Goal: Information Seeking & Learning: Compare options

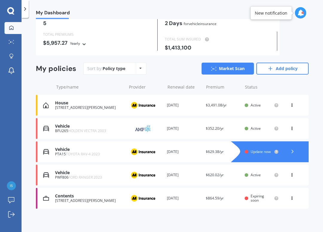
scroll to position [30, 0]
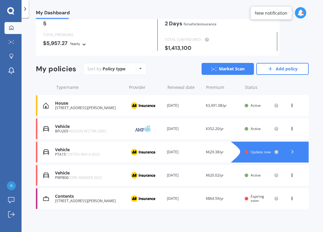
click at [292, 129] on icon at bounding box center [292, 128] width 4 height 4
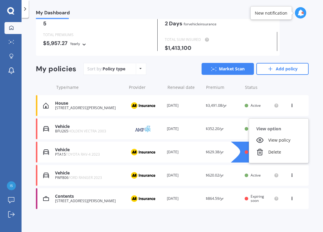
click at [280, 151] on div "Delete" at bounding box center [278, 152] width 59 height 12
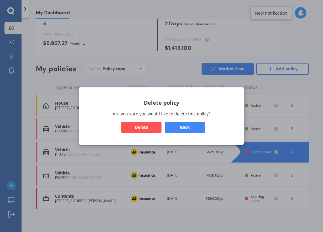
click at [146, 127] on button "Delete" at bounding box center [141, 127] width 40 height 11
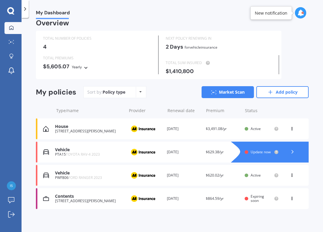
click at [130, 198] on img at bounding box center [143, 198] width 30 height 11
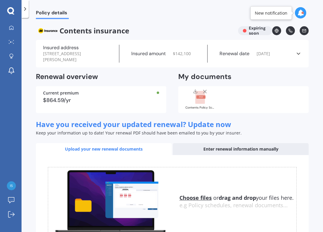
click at [234, 98] on div "Contents Policy Schedule AHM005872470.pdf" at bounding box center [243, 99] width 130 height 27
click at [204, 100] on rect at bounding box center [200, 97] width 10 height 13
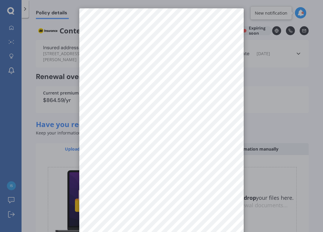
click at [302, 119] on div at bounding box center [161, 116] width 323 height 232
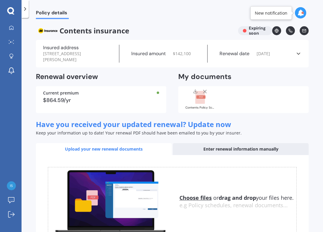
click at [201, 198] on u "Choose files" at bounding box center [195, 198] width 32 height 7
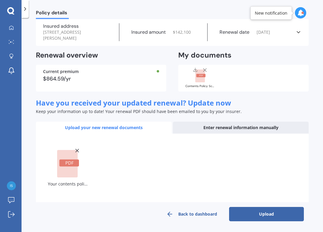
click at [319, 138] on div "Policy details Contents insurance Expiring soon Insured address [STREET_ADDRESS…" at bounding box center [172, 126] width 301 height 215
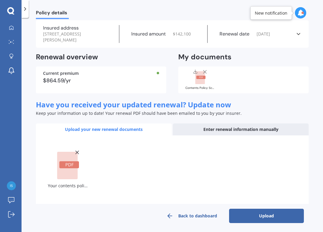
scroll to position [20, 0]
click at [278, 216] on button "Upload" at bounding box center [266, 216] width 75 height 14
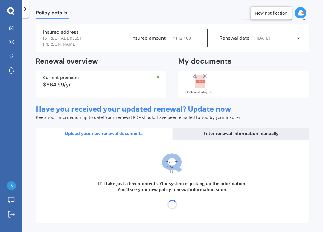
scroll to position [0, 0]
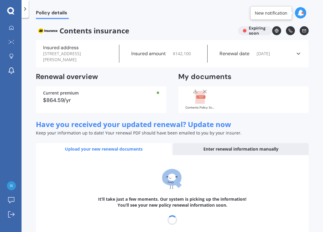
select select "25"
select select "11"
select select "2026"
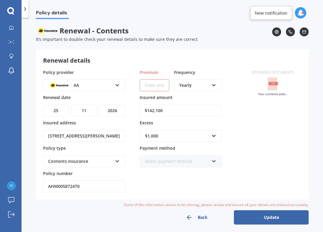
click at [200, 217] on button "Back" at bounding box center [196, 218] width 75 height 14
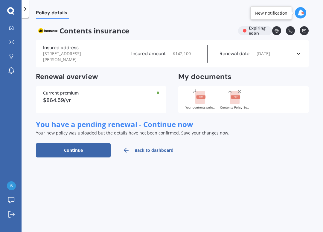
click at [201, 99] on rect at bounding box center [200, 97] width 10 height 13
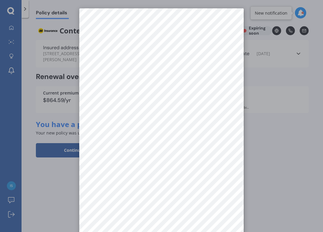
click at [296, 123] on div at bounding box center [161, 116] width 323 height 232
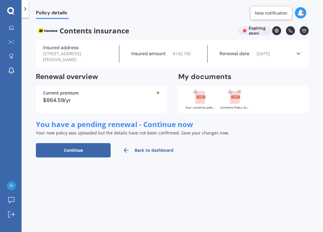
click at [237, 97] on rect at bounding box center [235, 97] width 9 height 3
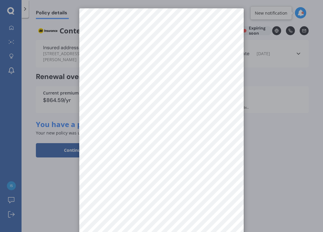
click at [281, 132] on div at bounding box center [161, 116] width 323 height 232
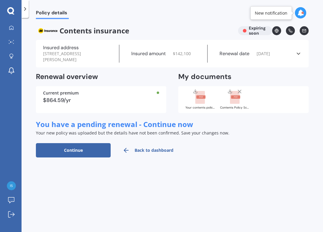
click at [243, 89] on div at bounding box center [235, 97] width 24 height 16
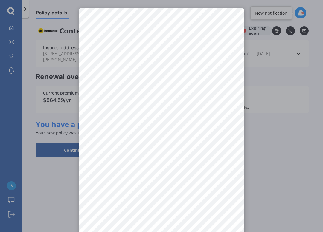
click at [268, 122] on div at bounding box center [161, 116] width 323 height 232
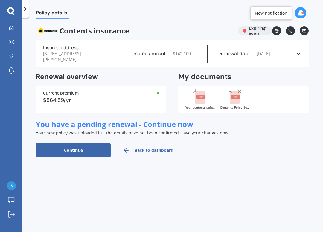
click at [238, 91] on icon at bounding box center [239, 92] width 6 height 6
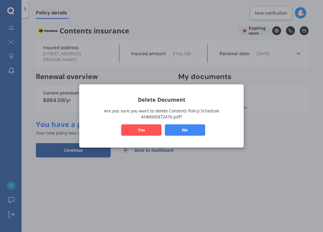
click at [149, 132] on button "Yes" at bounding box center [141, 130] width 40 height 11
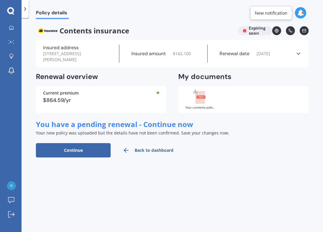
click at [97, 146] on button "Continue" at bounding box center [73, 150] width 75 height 14
select select "25"
select select "11"
select select "2026"
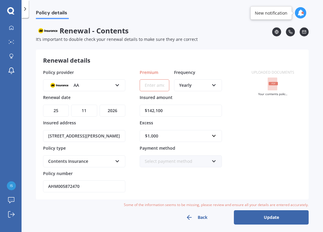
click at [195, 216] on button "Back" at bounding box center [196, 218] width 75 height 14
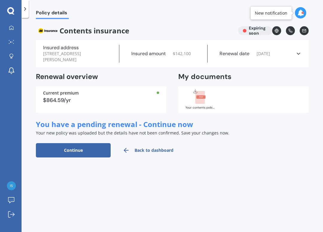
click at [135, 148] on link "Back to dashboard" at bounding box center [148, 150] width 75 height 14
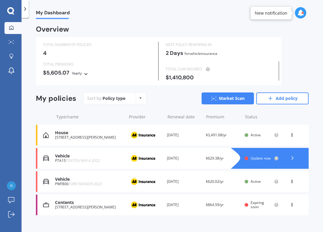
click at [219, 207] on div "Contents 27 [PERSON_NAME] Drive, Witherlea, Blenheim 7201 Provider Renewal date…" at bounding box center [172, 205] width 272 height 21
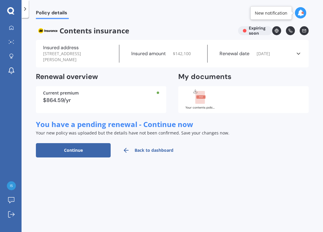
click at [205, 98] on icon at bounding box center [200, 97] width 10 height 13
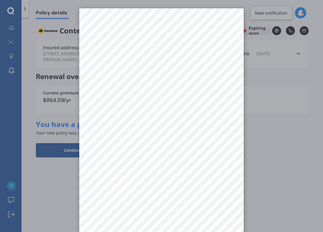
click at [287, 103] on div at bounding box center [161, 116] width 323 height 232
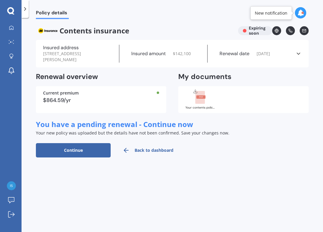
click at [99, 149] on button "Continue" at bounding box center [73, 150] width 75 height 14
select select "25"
select select "11"
select select "2026"
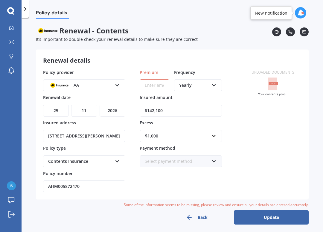
click at [170, 109] on input "$142,100" at bounding box center [181, 111] width 82 height 12
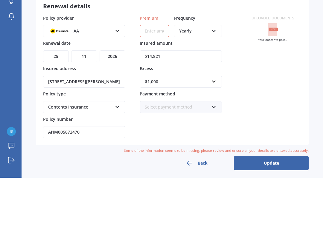
type input "$148,210"
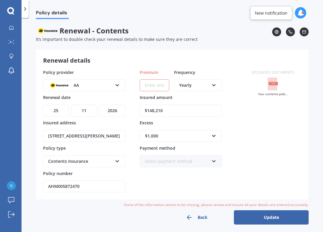
click at [215, 158] on icon at bounding box center [213, 160] width 5 height 4
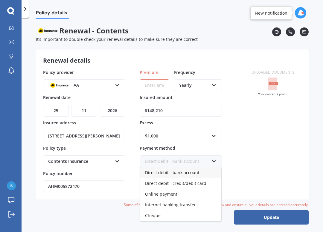
click at [205, 184] on div "Direct debit - credit/debit card" at bounding box center [180, 183] width 81 height 11
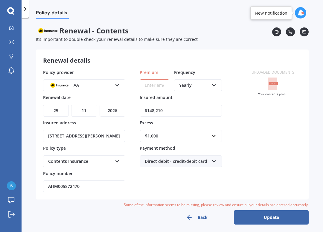
click at [160, 87] on input "Premium" at bounding box center [155, 85] width 30 height 12
type input "$964.21"
click at [286, 217] on button "Update" at bounding box center [271, 218] width 75 height 14
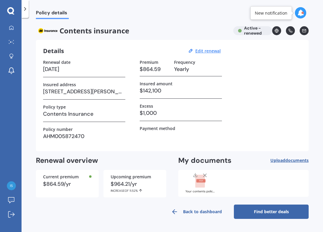
click at [279, 213] on link "Find better deals" at bounding box center [271, 212] width 75 height 14
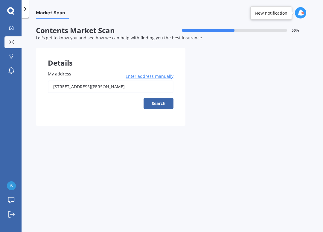
click at [166, 102] on button "Search" at bounding box center [158, 103] width 30 height 11
type input "[STREET_ADDRESS][PERSON_NAME]"
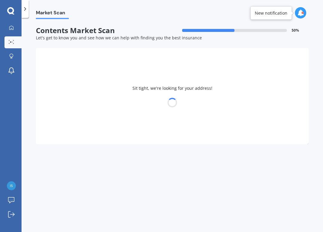
select select "15"
select select "12"
select select "1960"
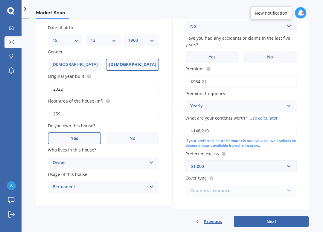
scroll to position [71, 0]
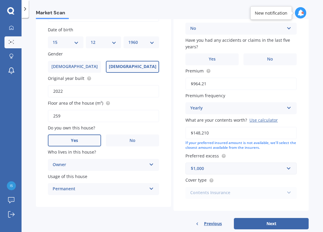
click at [273, 56] on label "No" at bounding box center [269, 59] width 53 height 12
click at [0, 0] on input "No" at bounding box center [0, 0] width 0 height 0
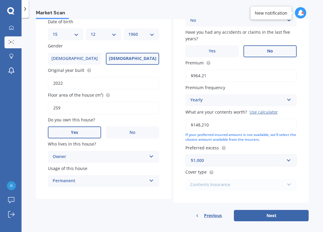
scroll to position [79, 0]
click at [291, 181] on div "Contents Insurance Contents Insurance Limited Contents" at bounding box center [240, 186] width 111 height 12
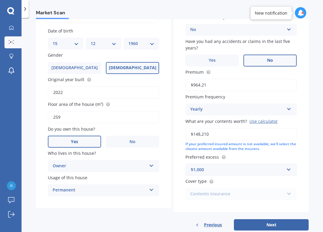
scroll to position [77, 0]
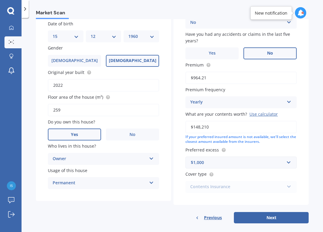
click at [275, 215] on button "Next" at bounding box center [271, 217] width 75 height 11
select select "15"
select select "12"
select select "1960"
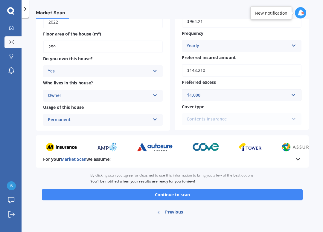
scroll to position [120, 0]
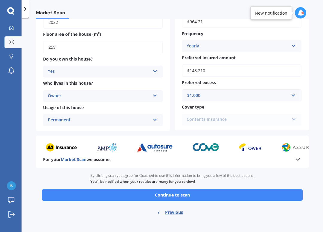
click at [208, 190] on button "Continue to scan" at bounding box center [172, 195] width 261 height 11
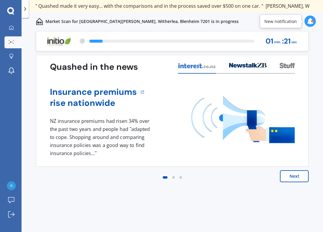
click at [302, 177] on button "Next" at bounding box center [294, 177] width 29 height 12
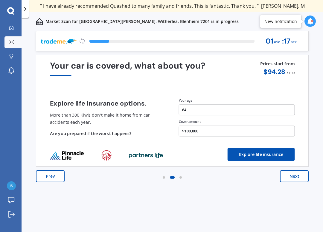
click at [303, 177] on button "Next" at bounding box center [294, 177] width 29 height 12
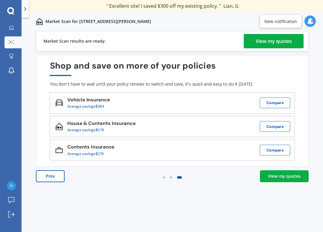
click at [288, 42] on div "View my quotes" at bounding box center [273, 41] width 36 height 14
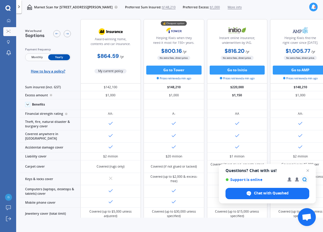
click at [310, 172] on span "Close chat" at bounding box center [307, 170] width 7 height 7
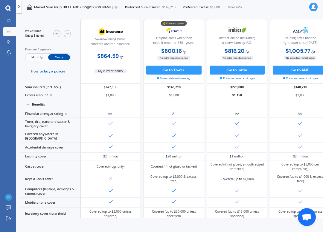
click at [27, 105] on polyline at bounding box center [28, 104] width 2 height 1
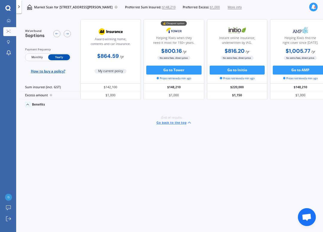
click at [25, 107] on span at bounding box center [27, 104] width 5 height 5
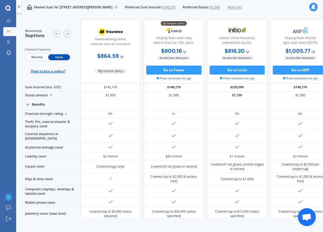
click at [6, 27] on link "Market Scan" at bounding box center [9, 31] width 13 height 9
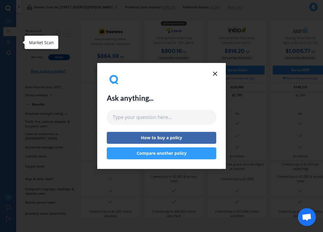
click at [209, 71] on div "Ask anything... How to buy a policy Compare another policy" at bounding box center [161, 116] width 128 height 106
click at [214, 74] on line at bounding box center [215, 74] width 4 height 4
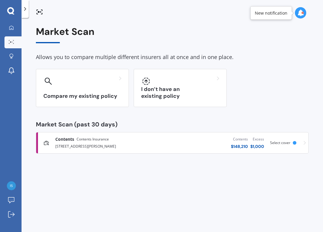
click at [12, 29] on icon at bounding box center [11, 27] width 4 height 4
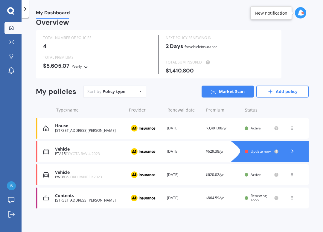
scroll to position [6, 0]
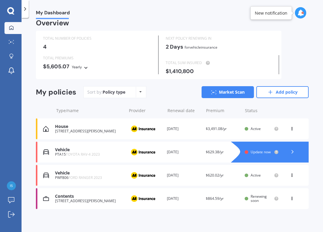
click at [49, 151] on img at bounding box center [46, 152] width 6 height 6
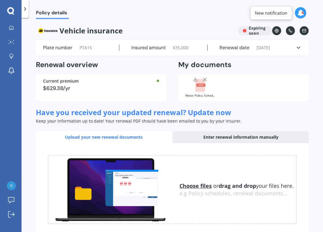
click at [282, 140] on div "Enter renewal information manually" at bounding box center [241, 137] width 136 height 12
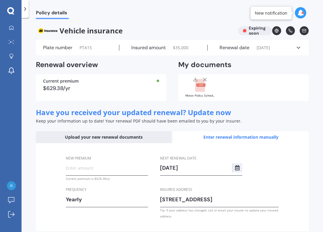
click at [106, 169] on input "New premium" at bounding box center [107, 168] width 82 height 9
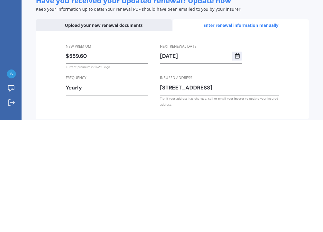
type input "$559.63"
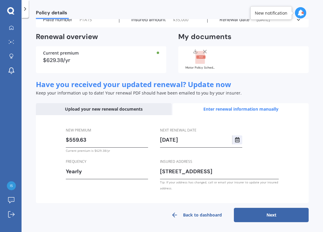
scroll to position [27, 0]
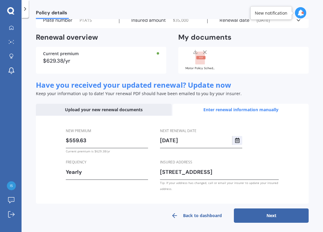
click at [286, 215] on button "Next" at bounding box center [271, 216] width 75 height 14
select select "17"
select select "10"
select select "2026"
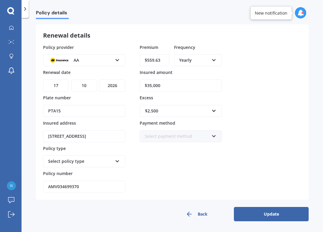
scroll to position [23, 0]
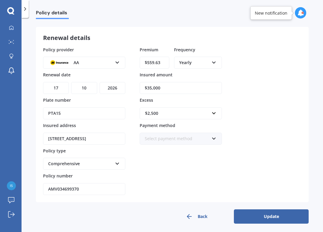
click at [118, 162] on icon at bounding box center [117, 163] width 5 height 4
click at [118, 164] on icon at bounding box center [117, 163] width 5 height 4
click at [284, 216] on button "Update" at bounding box center [271, 217] width 75 height 14
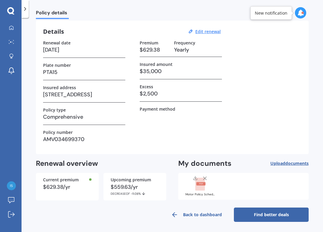
scroll to position [19, 0]
click at [207, 179] on icon at bounding box center [205, 179] width 6 height 6
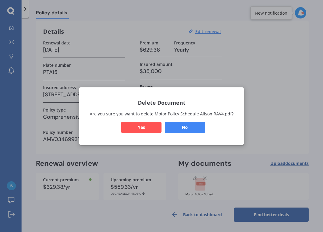
click at [147, 129] on button "Yes" at bounding box center [141, 127] width 40 height 11
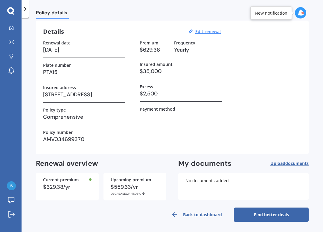
click at [300, 162] on span "documents" at bounding box center [296, 164] width 23 height 6
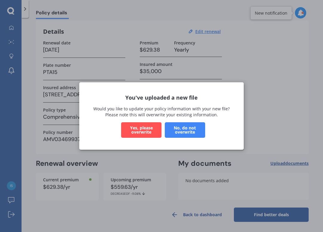
click at [146, 133] on button "Yes, please overwrite" at bounding box center [141, 131] width 40 height 16
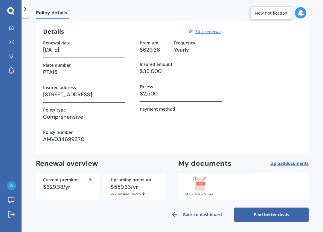
click at [273, 216] on link "Find better deals" at bounding box center [271, 215] width 75 height 14
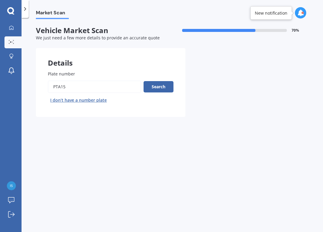
click at [166, 86] on button "Search" at bounding box center [158, 86] width 30 height 11
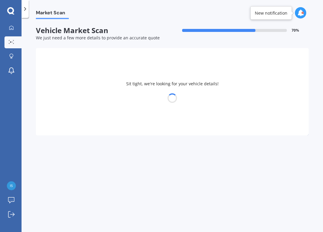
select select "TOYOTA"
select select "RAV-4"
select select "15"
select select "12"
select select "1960"
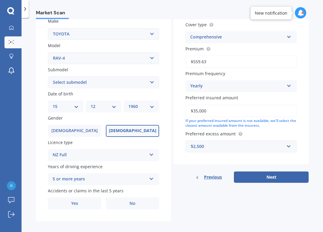
scroll to position [114, 0]
click at [141, 200] on label "No" at bounding box center [132, 204] width 53 height 12
click at [0, 0] on input "No" at bounding box center [0, 0] width 0 height 0
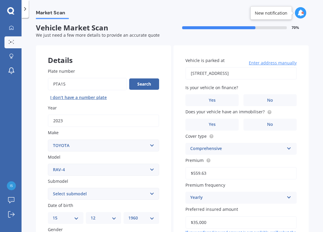
scroll to position [4, 0]
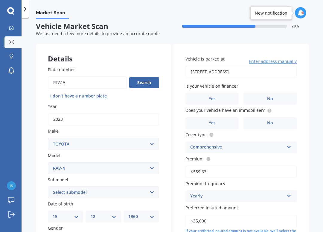
click at [284, 100] on label "No" at bounding box center [269, 99] width 53 height 12
click at [0, 0] on input "No" at bounding box center [0, 0] width 0 height 0
click at [278, 125] on label "No" at bounding box center [269, 123] width 53 height 12
click at [0, 0] on input "No" at bounding box center [0, 0] width 0 height 0
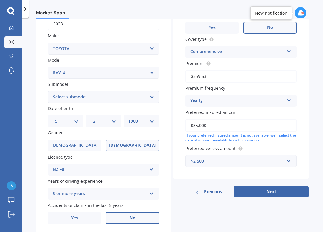
scroll to position [101, 0]
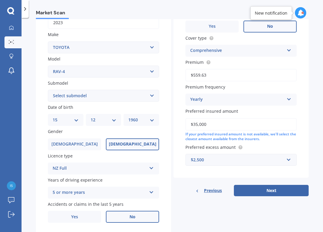
click at [211, 124] on input "$35,000" at bounding box center [240, 124] width 111 height 13
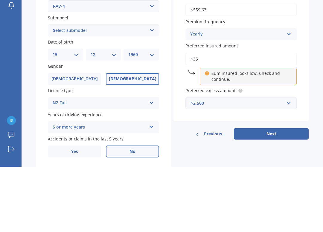
type input "$3"
type input "$33,800"
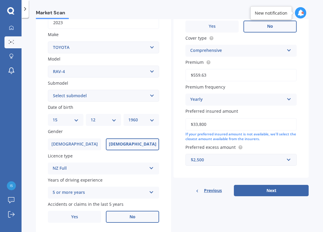
click at [153, 92] on select "Select submodel Diesel EV GX SUV 2.2/4WD/6AT Hybrid Hybrid 2WD Petrol" at bounding box center [103, 96] width 111 height 12
select select "PETROL"
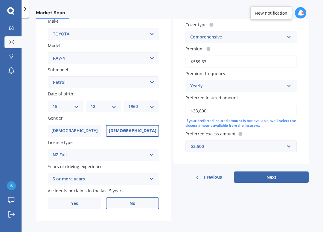
scroll to position [114, 0]
click at [285, 173] on button "Next" at bounding box center [271, 177] width 75 height 11
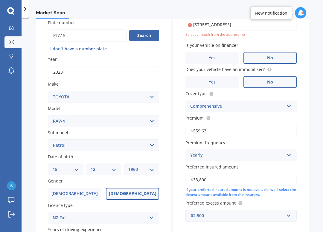
scroll to position [40, 0]
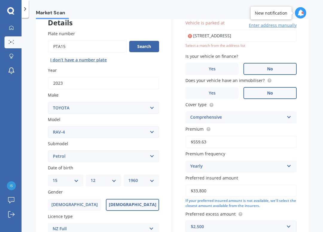
type input "[STREET_ADDRESS]"
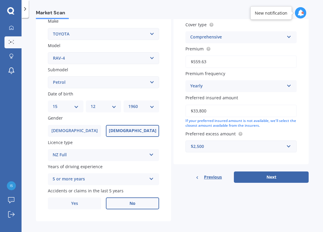
scroll to position [114, 0]
click at [282, 172] on button "Next" at bounding box center [271, 177] width 75 height 11
select select "15"
select select "12"
select select "1960"
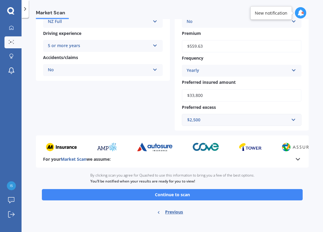
scroll to position [120, 0]
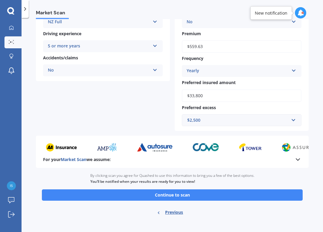
click at [214, 190] on button "Continue to scan" at bounding box center [172, 195] width 261 height 11
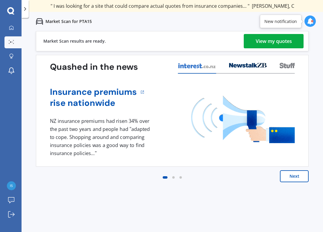
click at [281, 43] on div "View my quotes" at bounding box center [273, 41] width 36 height 14
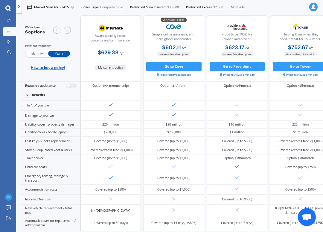
scroll to position [40, 0]
